Goal: Transaction & Acquisition: Purchase product/service

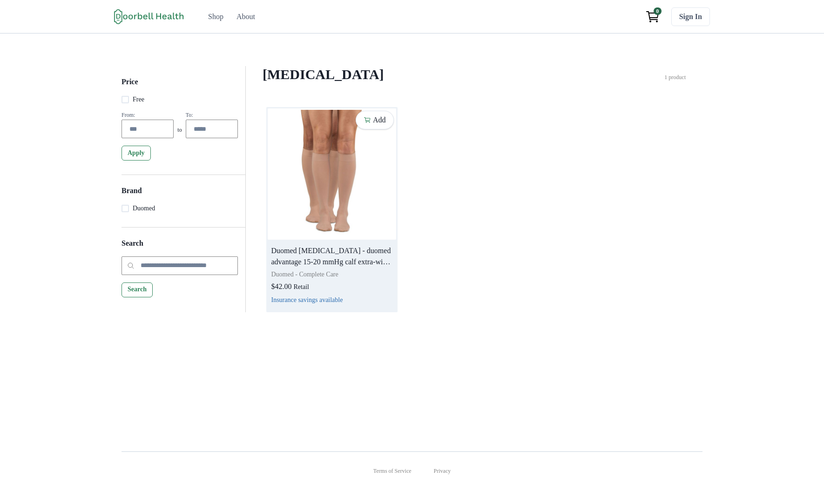
click at [385, 187] on img at bounding box center [332, 174] width 129 height 131
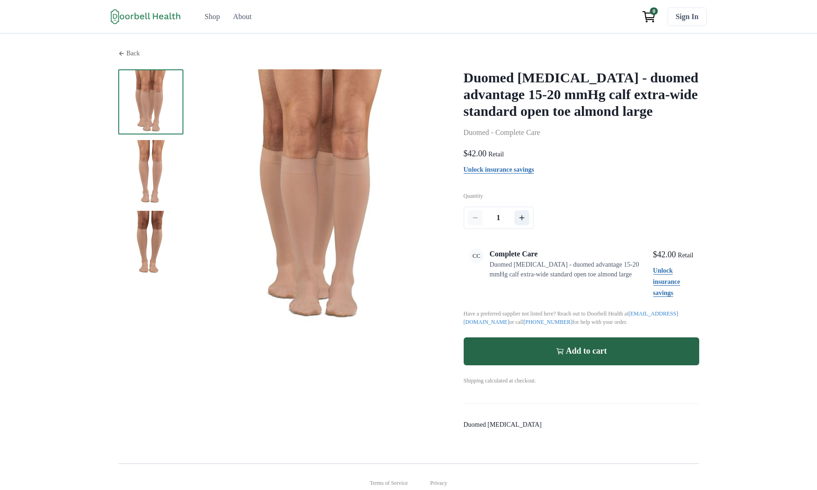
click at [127, 56] on p "Back" at bounding box center [134, 53] width 14 height 10
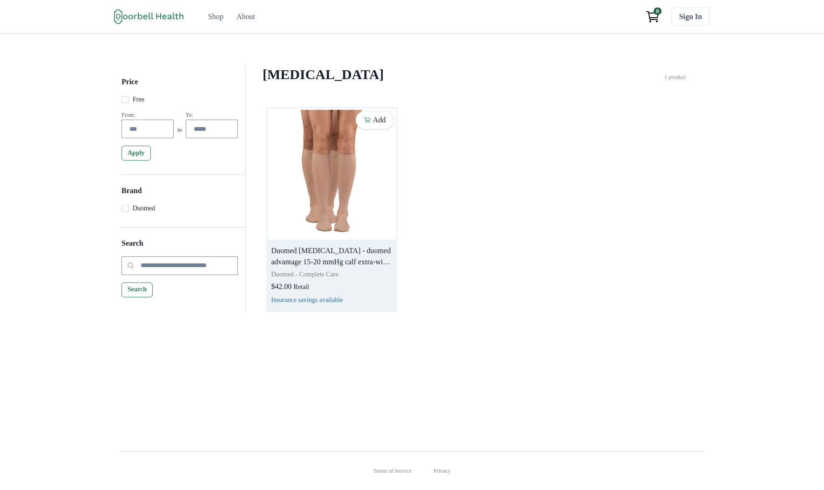
click at [328, 137] on img at bounding box center [332, 174] width 129 height 131
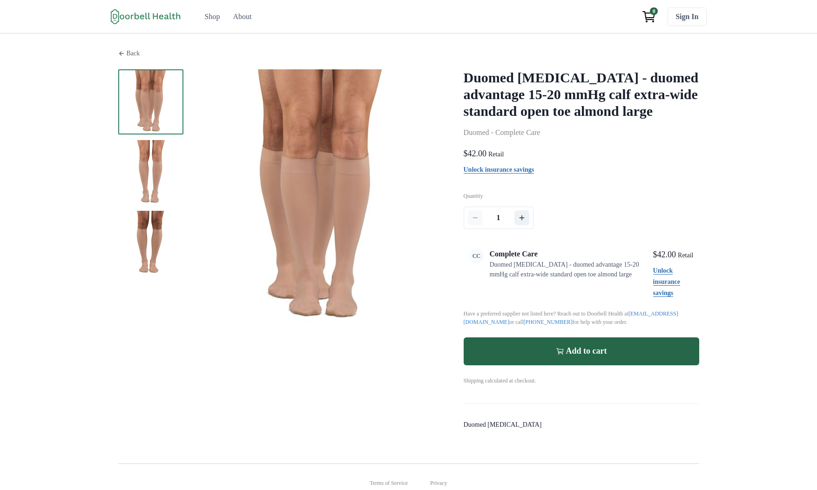
click at [118, 55] on div "Back" at bounding box center [408, 53] width 581 height 10
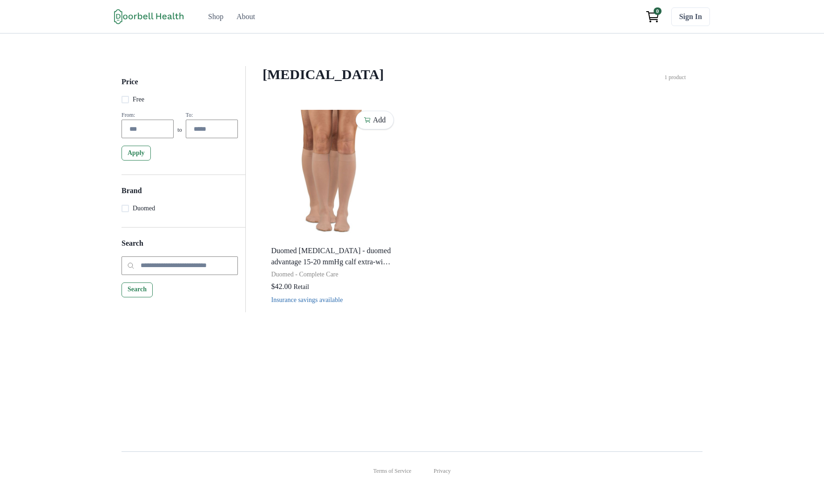
click at [314, 353] on div "Price Free From: to To: Apply Brand Duomed Search Search Compression Stockings …" at bounding box center [412, 235] width 824 height 403
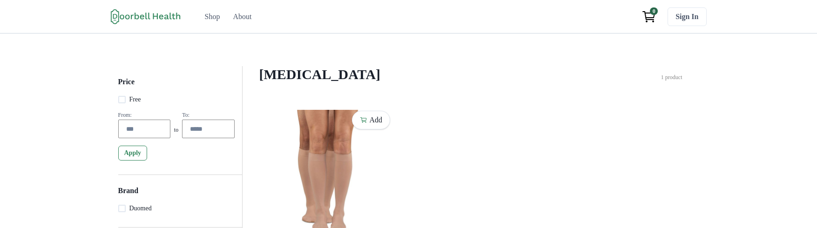
scroll to position [174, 0]
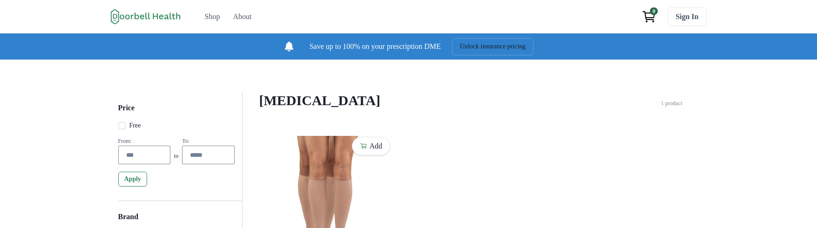
scroll to position [191, 0]
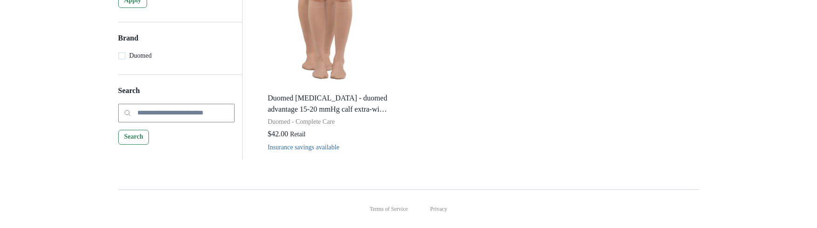
scroll to position [203, 0]
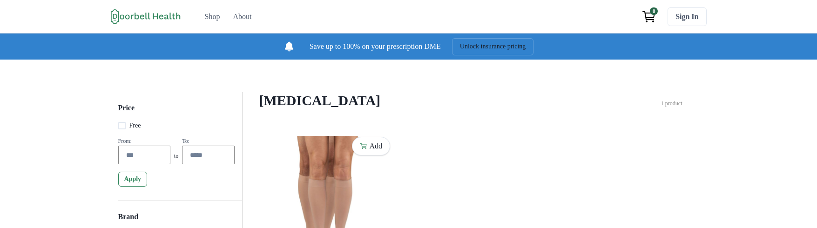
scroll to position [203, 0]
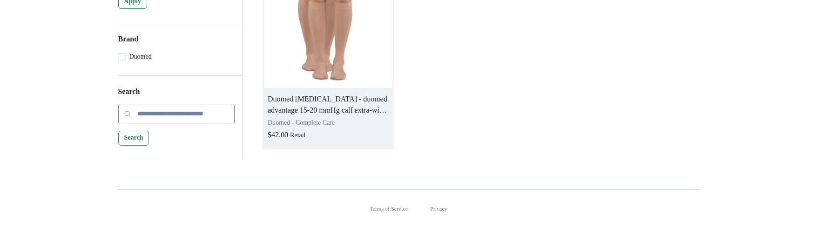
click at [315, 94] on p "Duomed [MEDICAL_DATA] - duomed advantage 15-20 mmHg calf extra-wide standard op…" at bounding box center [328, 105] width 121 height 22
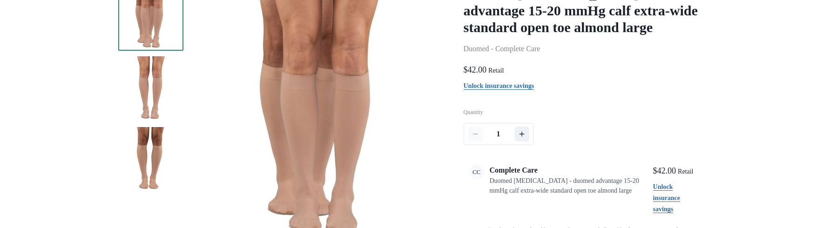
scroll to position [168, 0]
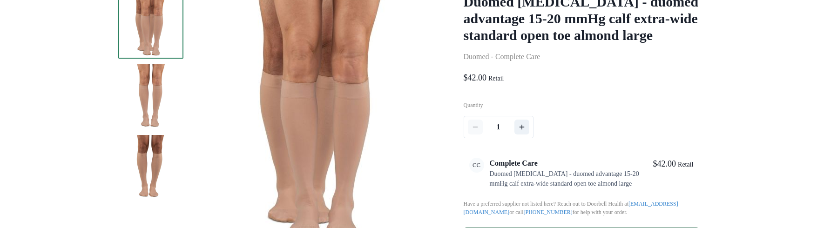
scroll to position [112, 0]
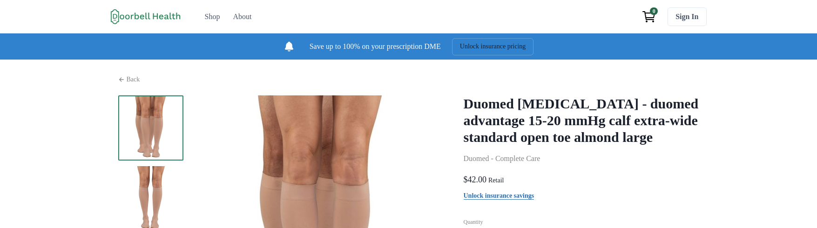
scroll to position [56, 0]
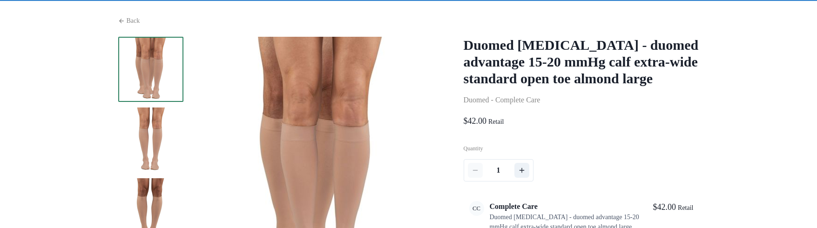
scroll to position [56, 0]
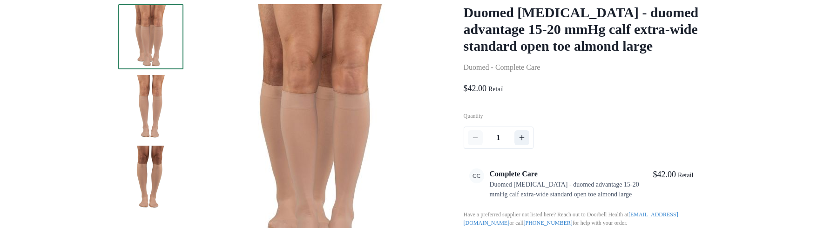
scroll to position [112, 0]
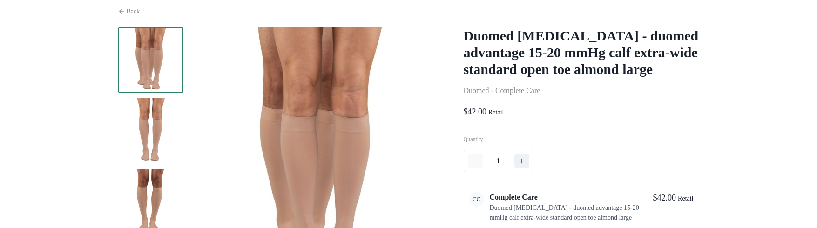
scroll to position [56, 0]
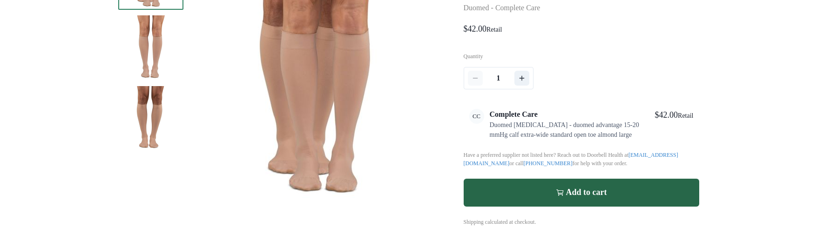
scroll to position [168, 0]
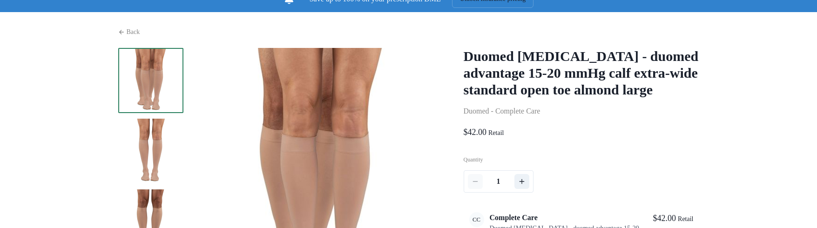
scroll to position [56, 0]
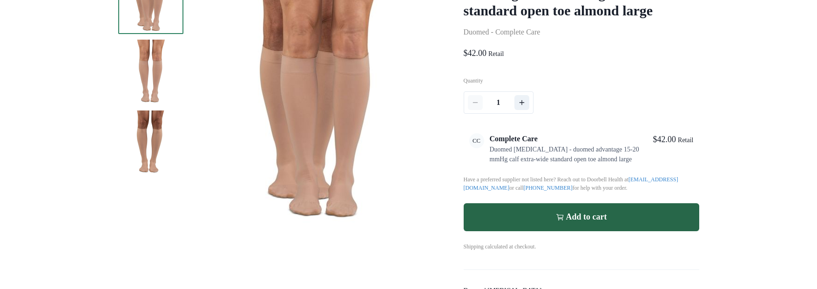
scroll to position [56, 0]
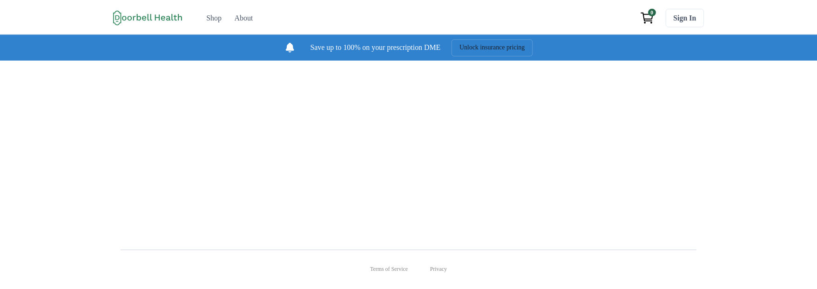
scroll to position [56, 0]
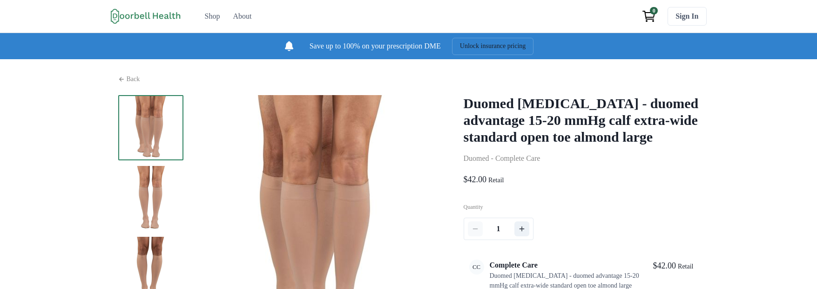
scroll to position [56, 0]
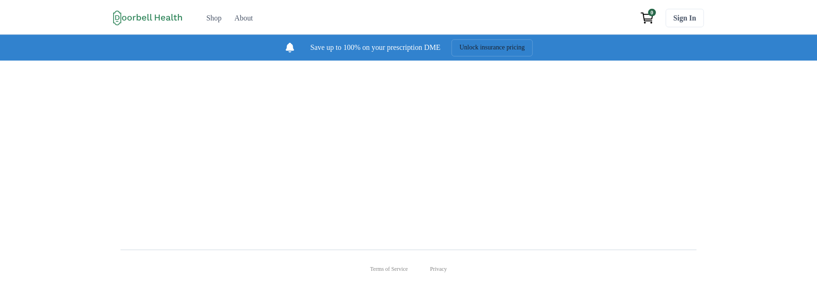
scroll to position [56, 0]
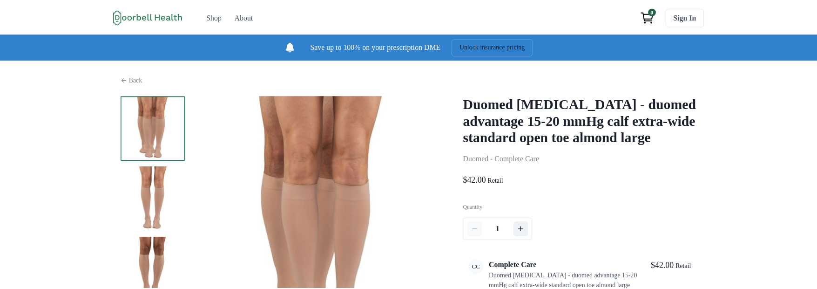
scroll to position [56, 0]
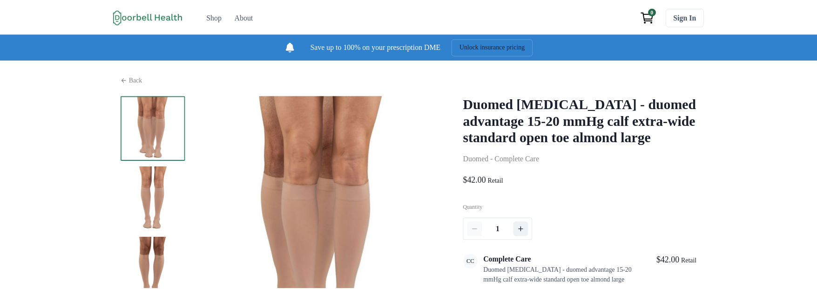
scroll to position [56, 0]
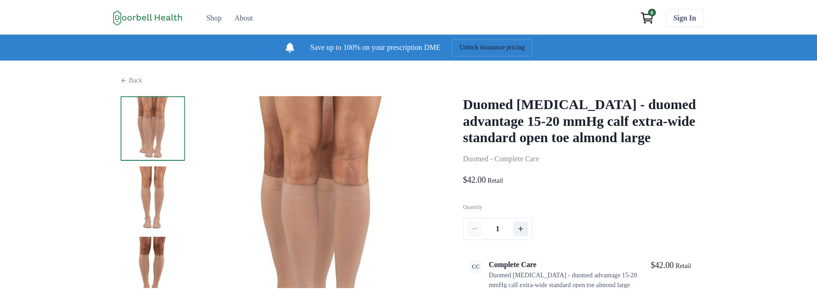
scroll to position [56, 0]
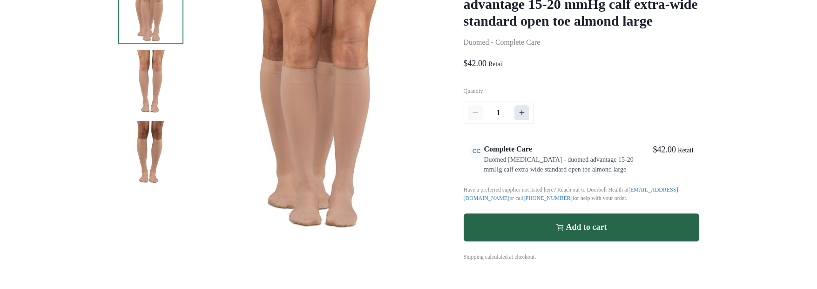
scroll to position [112, 0]
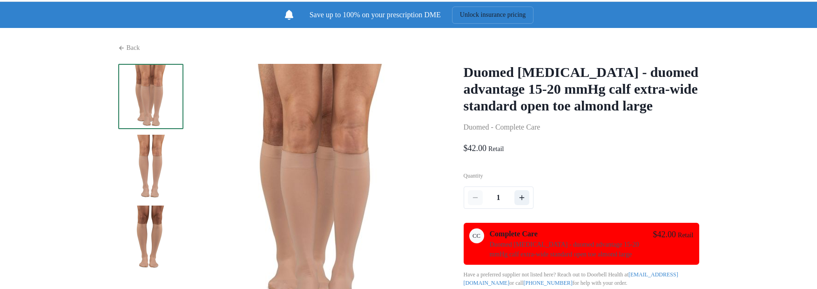
scroll to position [112, 0]
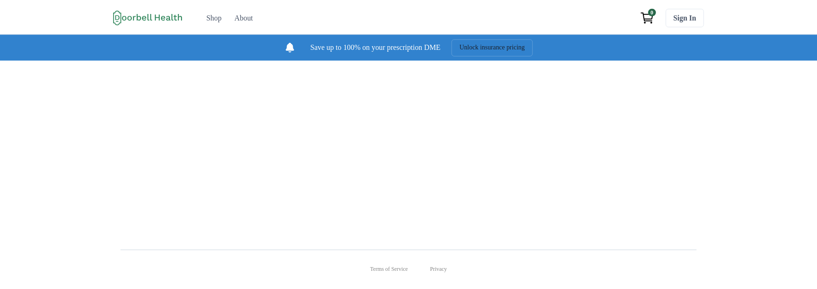
scroll to position [112, 0]
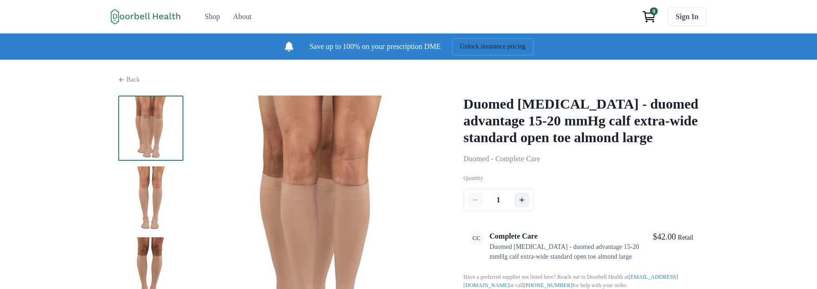
scroll to position [56, 0]
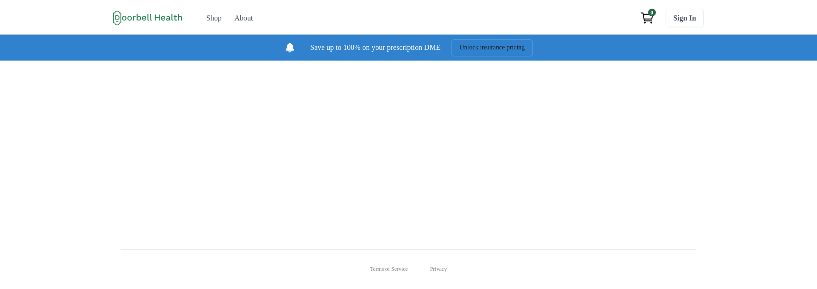
scroll to position [56, 0]
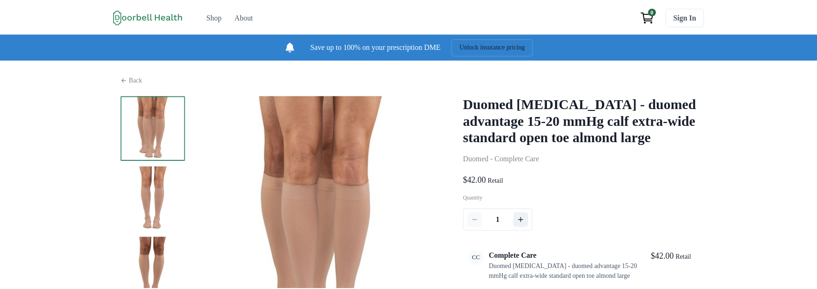
scroll to position [56, 0]
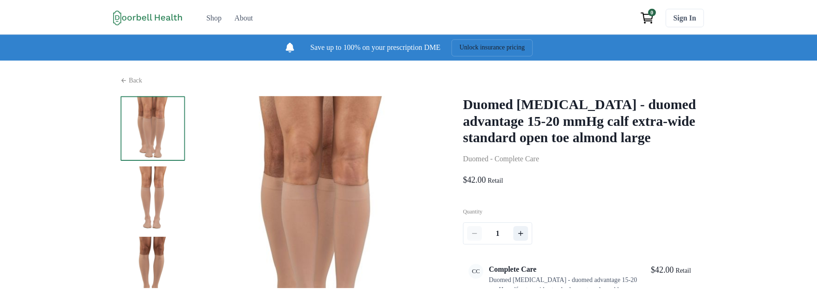
scroll to position [56, 0]
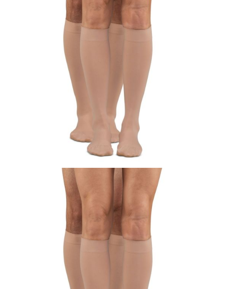
scroll to position [357, 0]
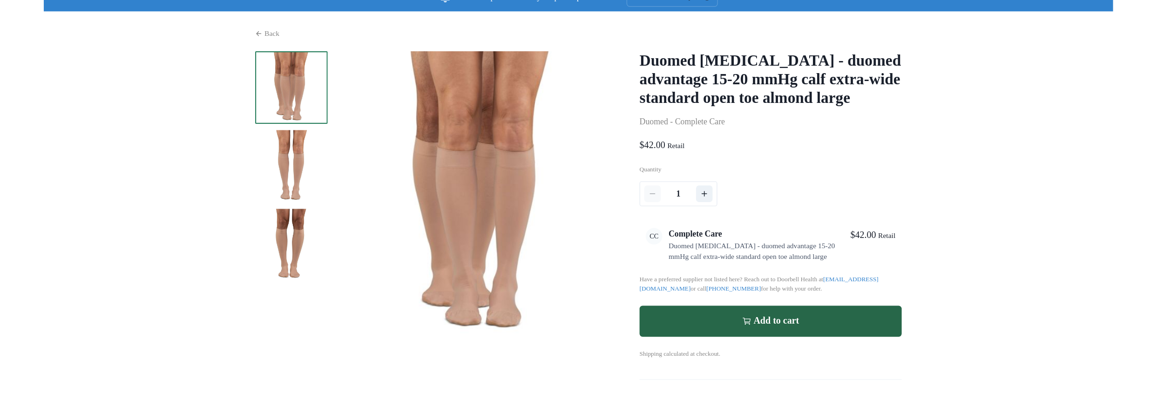
scroll to position [56, 0]
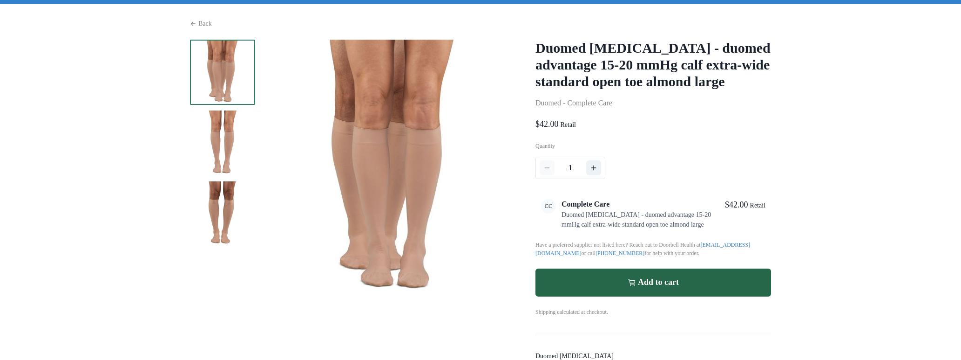
click at [232, 288] on button "Add to cart" at bounding box center [654, 282] width 236 height 28
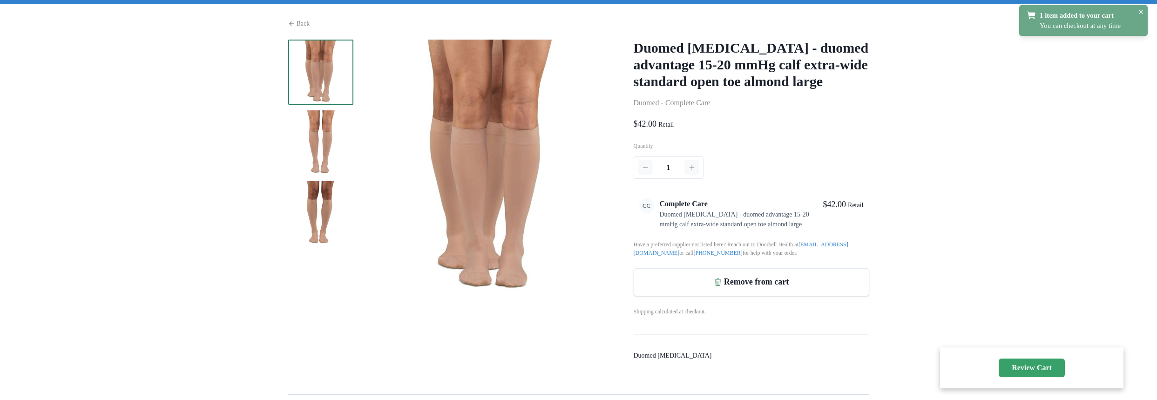
click at [232, 288] on p "Review Cart" at bounding box center [1032, 367] width 40 height 9
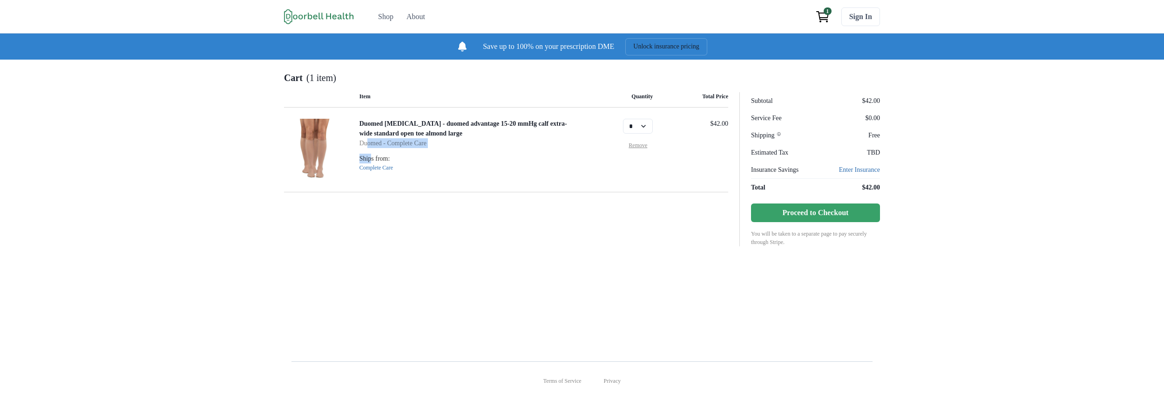
drag, startPoint x: 346, startPoint y: 169, endPoint x: 340, endPoint y: 150, distance: 20.2
click at [232, 151] on div "Duomed Compression Stockings - duomed advantage 15-20 mmHg calf extra-wide stan…" at bounding box center [469, 150] width 218 height 62
click at [232, 163] on p "Ships from:" at bounding box center [469, 159] width 218 height 10
drag, startPoint x: 366, startPoint y: 162, endPoint x: 359, endPoint y: 149, distance: 14.2
click at [232, 150] on div "Duomed Compression Stockings - duomed advantage 15-20 mmHg calf extra-wide stan…" at bounding box center [469, 150] width 218 height 62
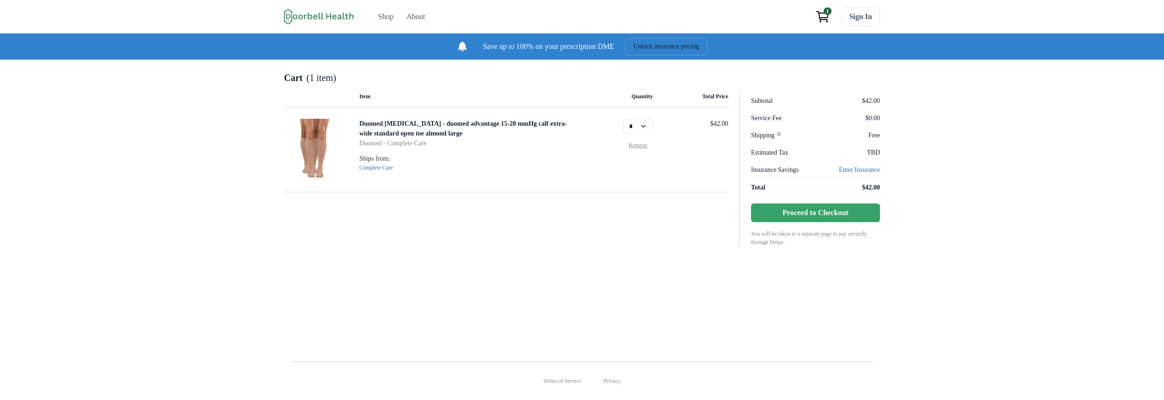
click at [232, 181] on div "Duomed Compression Stockings - duomed advantage 15-20 mmHg calf extra-wide stan…" at bounding box center [469, 150] width 218 height 62
click at [232, 52] on p "Save up to 100% on your prescription DME" at bounding box center [548, 46] width 131 height 11
copy div "Save up to 100% on your prescription DME Unlock insurance pricing"
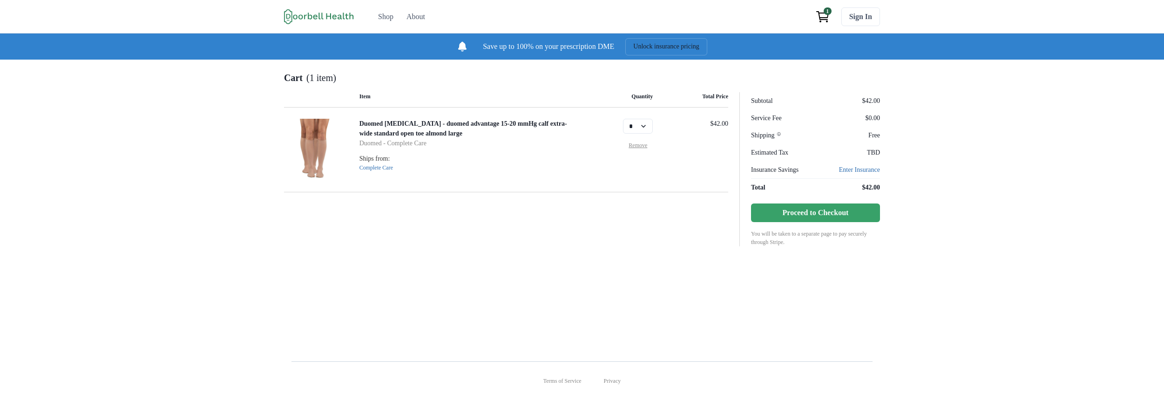
click at [232, 77] on div "Cart (1 item) Item Quantity Total Price Duomed Compression Stockings - duomed a…" at bounding box center [582, 203] width 1164 height 287
drag, startPoint x: 577, startPoint y: 48, endPoint x: 459, endPoint y: 57, distance: 118.6
click at [483, 52] on p "Save up to 100% on your prescription DME" at bounding box center [548, 46] width 131 height 11
copy p "ve up to 100% on your prescr"
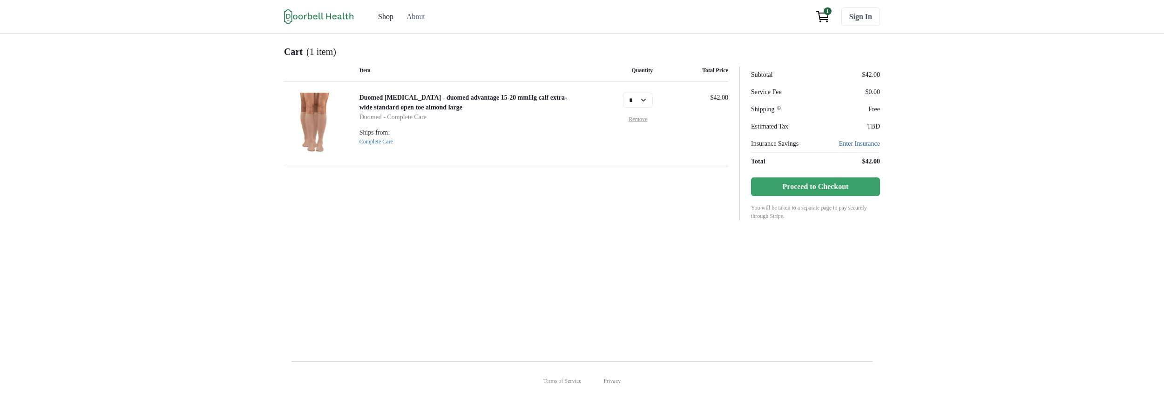
click at [378, 22] on div "Shop" at bounding box center [385, 16] width 15 height 11
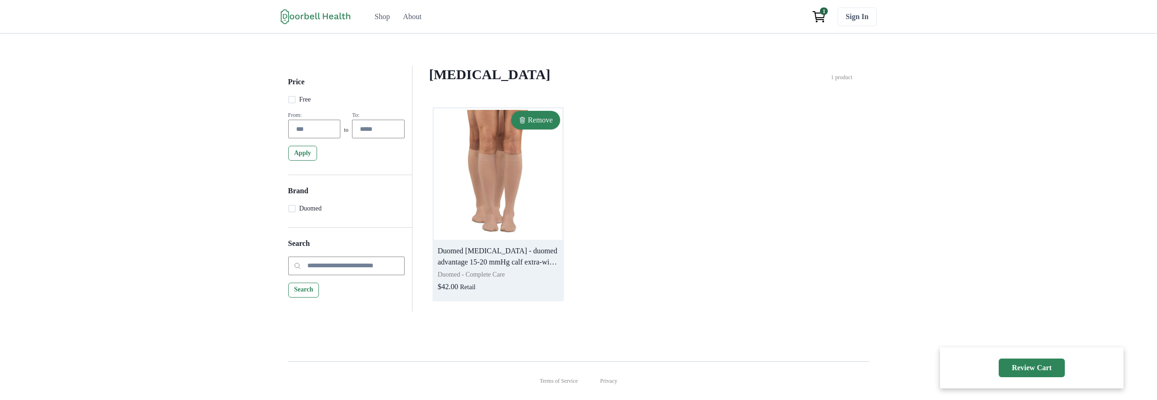
click at [536, 129] on button "Remove" at bounding box center [535, 120] width 49 height 19
click at [512, 187] on img at bounding box center [498, 174] width 129 height 131
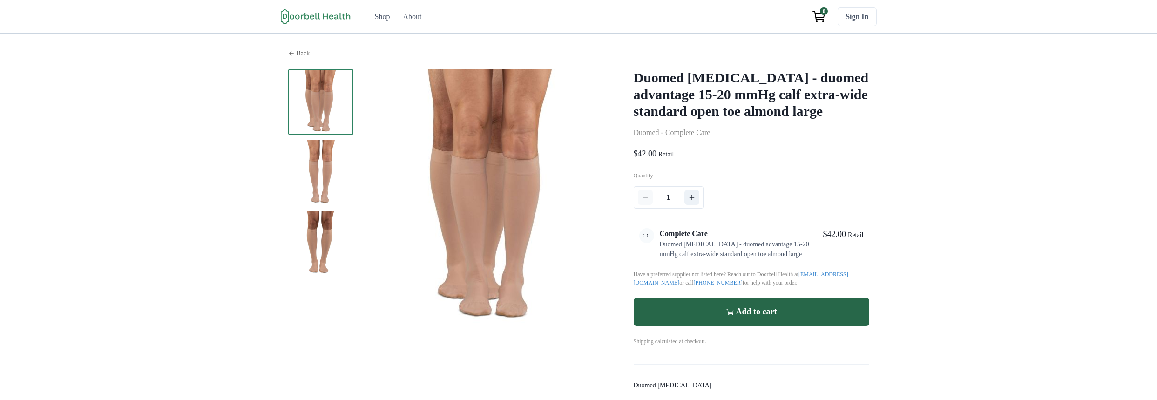
click at [281, 54] on div "Back Duomed [MEDICAL_DATA] - duomed advantage 15-20 mmHg calf extra-wide standa…" at bounding box center [579, 222] width 596 height 376
click at [403, 22] on div "About" at bounding box center [412, 16] width 19 height 11
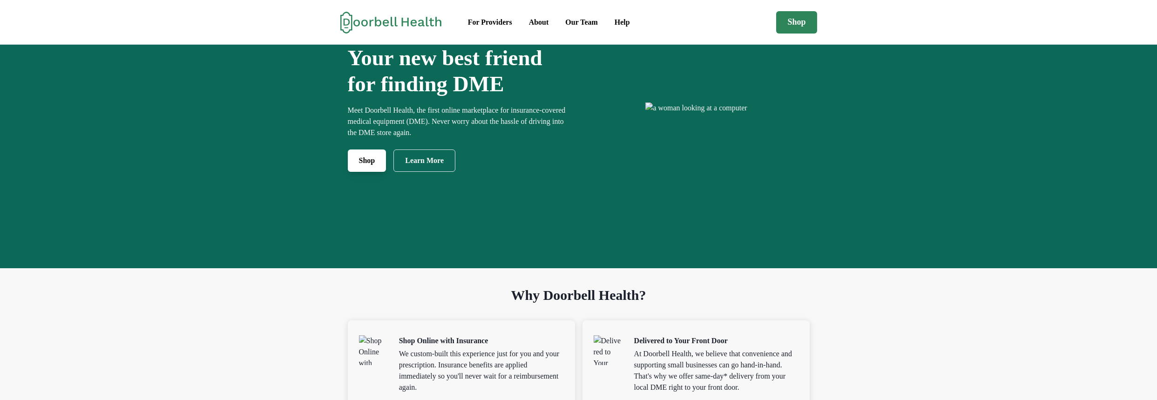
click at [348, 172] on link "Shop" at bounding box center [367, 160] width 39 height 22
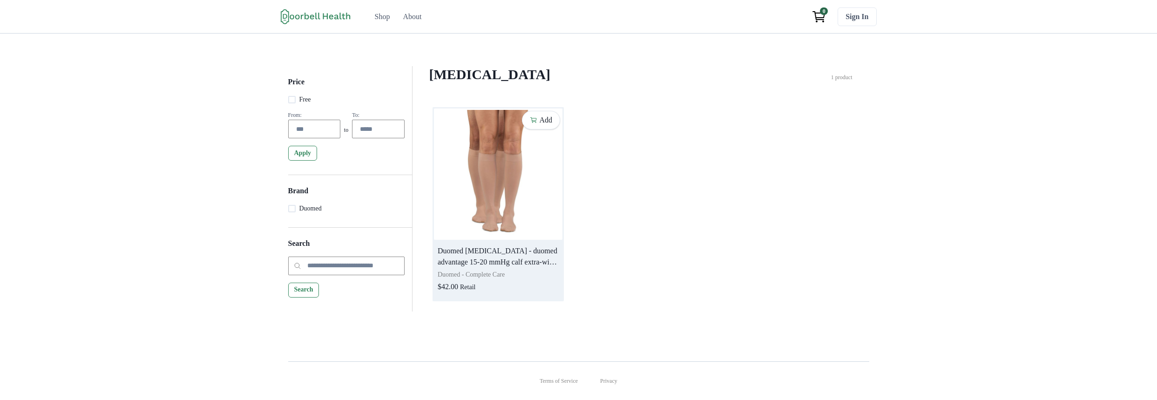
click at [461, 175] on img at bounding box center [498, 174] width 129 height 131
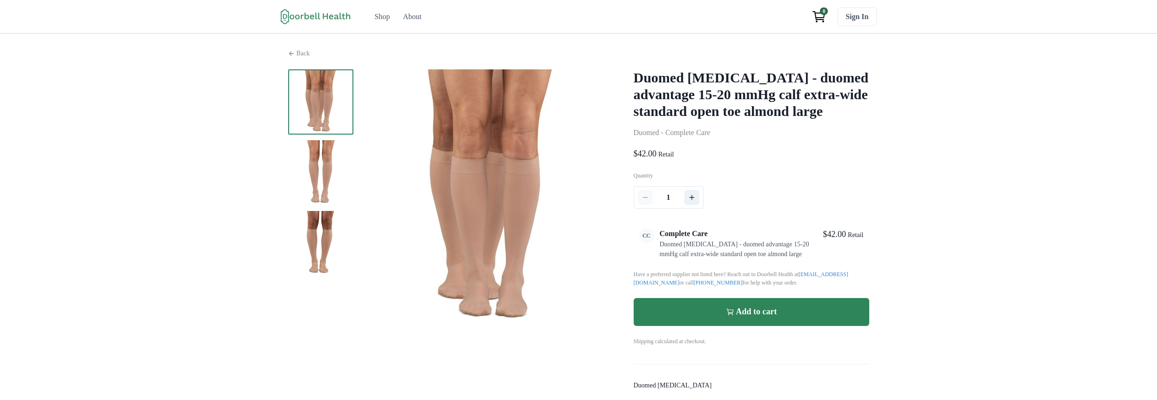
click at [777, 317] on p "Add to cart" at bounding box center [756, 312] width 41 height 10
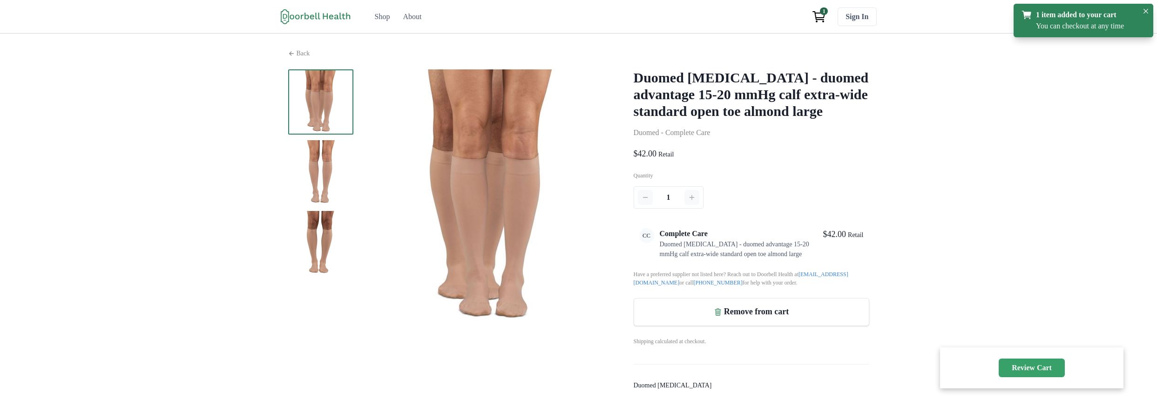
click at [1012, 369] on p "Review Cart" at bounding box center [1032, 367] width 40 height 9
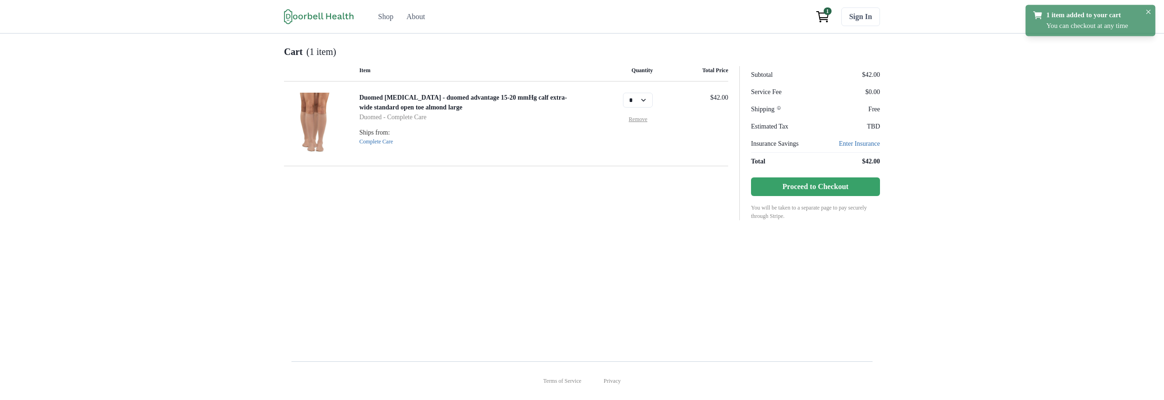
click at [1079, 17] on div "Open menu Shop About Sign In Terms of Service Privacy Shop About 1 Sign In" at bounding box center [582, 17] width 1164 height 34
click at [812, 149] on p "Insurance Savings" at bounding box center [781, 144] width 61 height 10
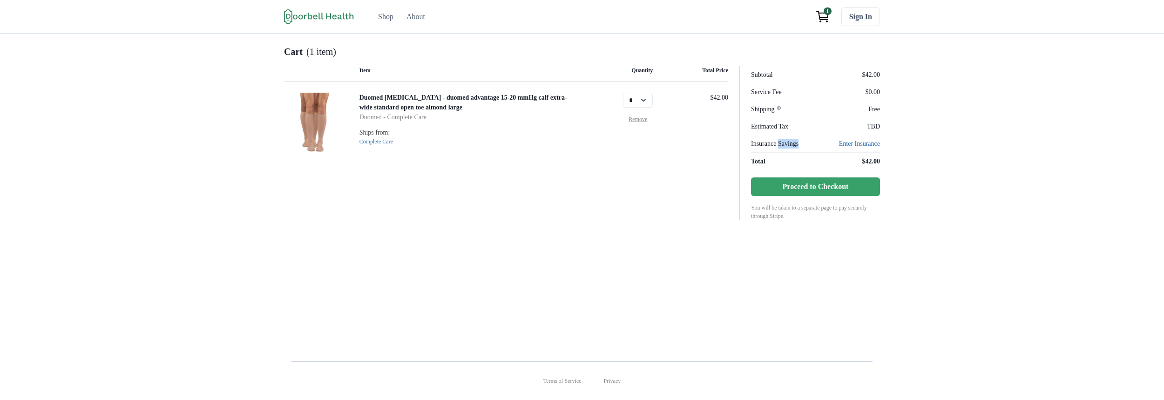
click at [812, 149] on p "Insurance Savings" at bounding box center [781, 144] width 61 height 10
copy p "Insurance Savings"
click at [429, 121] on div "Duomed Compression Stockings - duomed advantage 15-20 mmHg calf extra-wide stan…" at bounding box center [469, 124] width 218 height 62
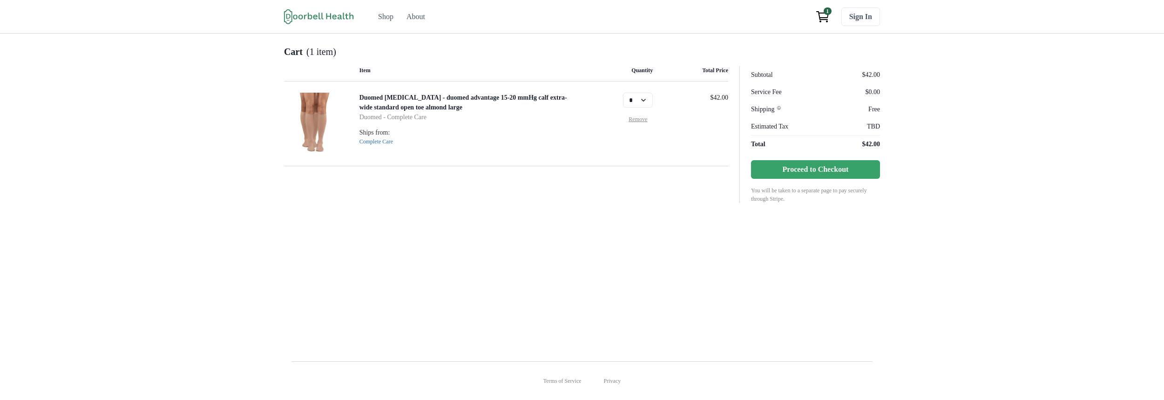
click at [868, 199] on nav "Subtotal $42.00 Service Fee $0.00 Shipping Free Estimated Tax TBD Total $42.00 …" at bounding box center [810, 134] width 141 height 137
click at [856, 176] on button "Proceed to Checkout" at bounding box center [815, 169] width 129 height 19
click at [802, 203] on p "You will be taken to a separate page to pay securely through Stripe." at bounding box center [815, 194] width 129 height 17
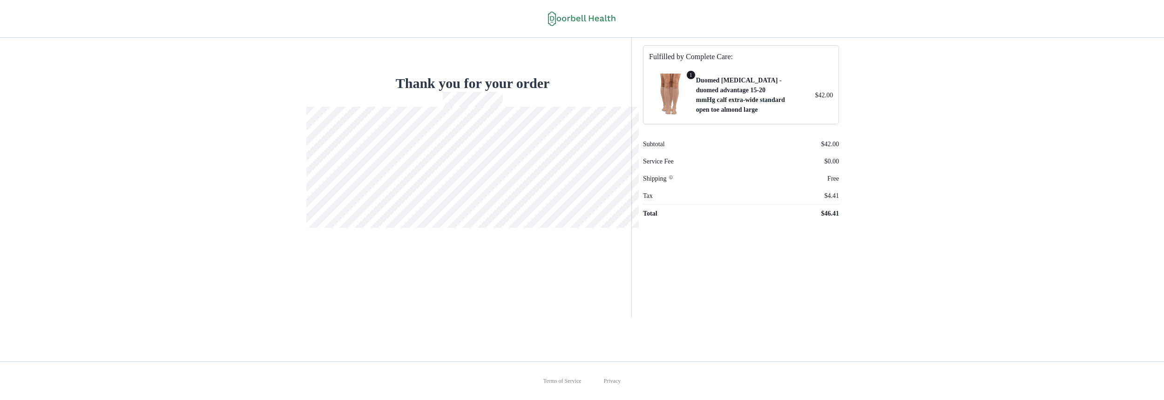
click at [576, 20] on icon at bounding box center [582, 18] width 68 height 15
